Goal: Information Seeking & Learning: Learn about a topic

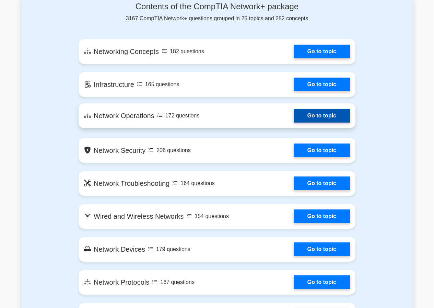
scroll to position [343, 0]
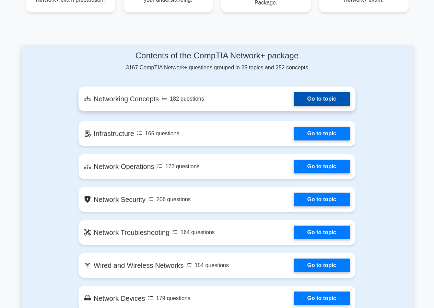
click at [329, 97] on link "Go to topic" at bounding box center [322, 99] width 56 height 14
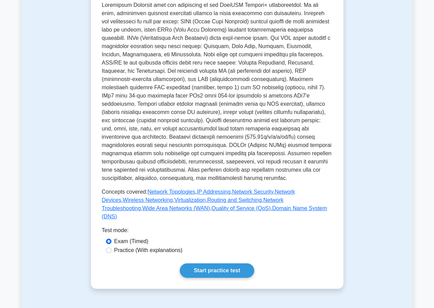
scroll to position [240, 0]
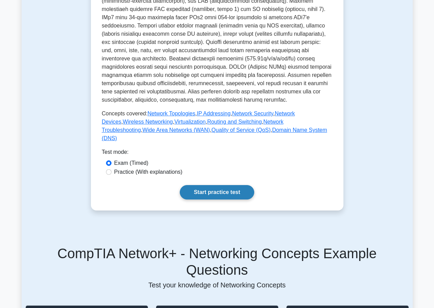
click at [221, 199] on link "Start practice test" at bounding box center [217, 192] width 74 height 14
